Goal: Find specific page/section: Find specific page/section

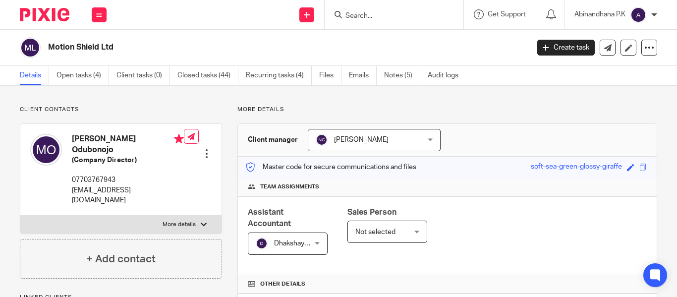
click at [304, 16] on icon at bounding box center [307, 15] width 6 height 6
click at [365, 18] on input "Search" at bounding box center [388, 16] width 89 height 9
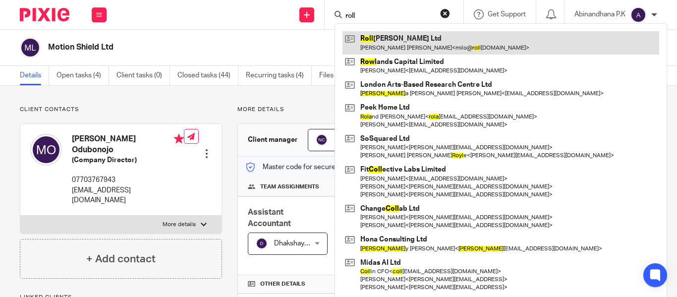
type input "roll"
click at [405, 49] on link at bounding box center [500, 42] width 317 height 23
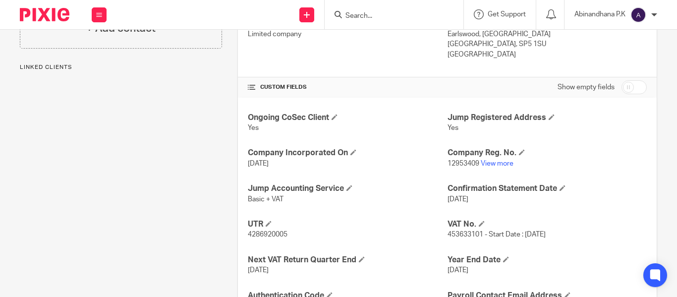
scroll to position [295, 0]
click at [482, 161] on link "View more" at bounding box center [497, 163] width 33 height 7
